Goal: Go to known website: Access a specific website the user already knows

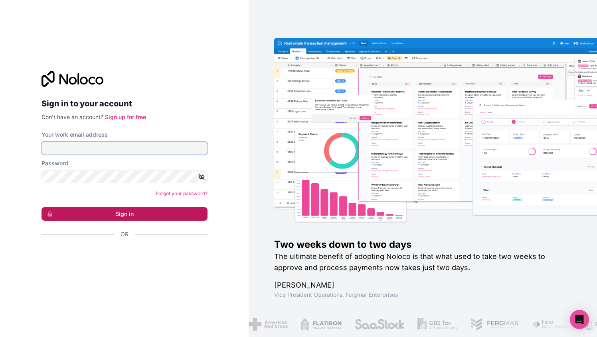
type input "**********"
click at [119, 216] on button "Sign in" at bounding box center [124, 214] width 166 height 14
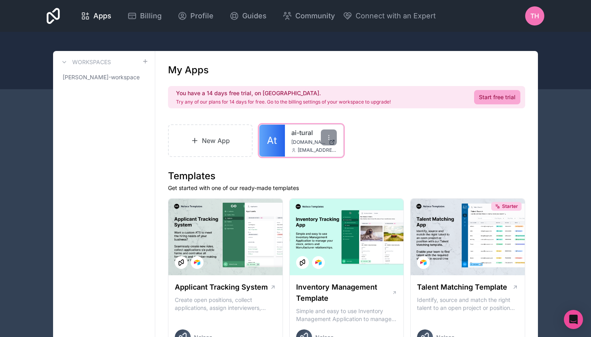
click at [301, 147] on span "[EMAIL_ADDRESS][DOMAIN_NAME]" at bounding box center [317, 150] width 39 height 6
click at [332, 144] on div at bounding box center [329, 138] width 16 height 16
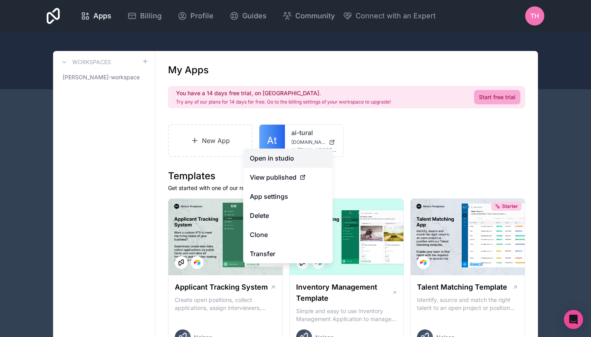
click at [290, 158] on link "Open in studio" at bounding box center [287, 158] width 89 height 19
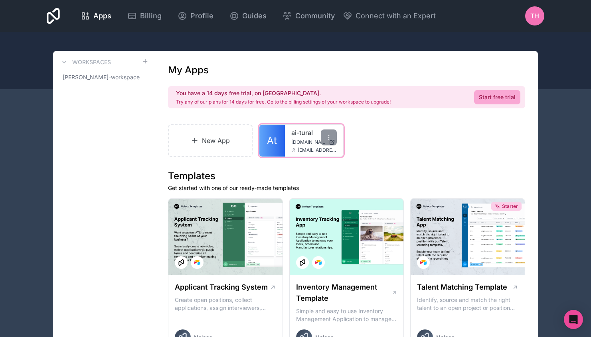
click at [299, 135] on link "ai-tural" at bounding box center [313, 133] width 45 height 10
